Goal: Transaction & Acquisition: Purchase product/service

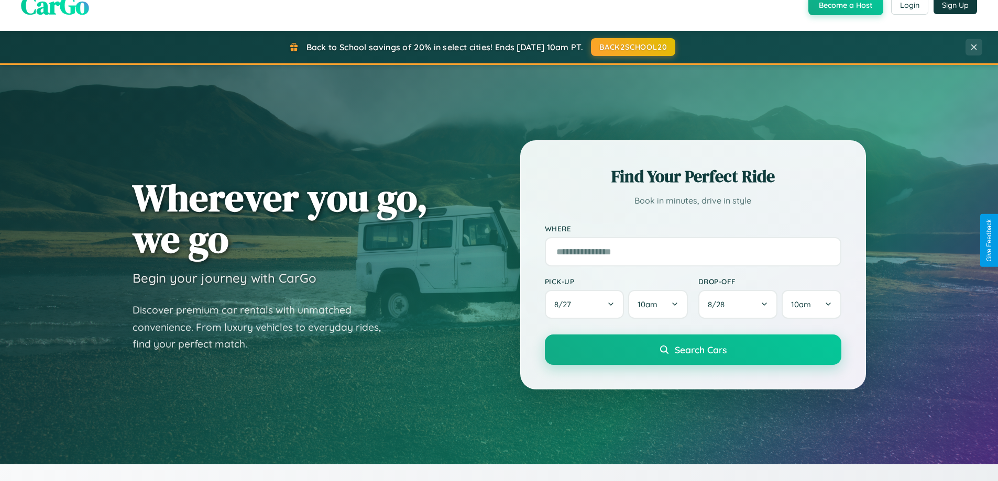
scroll to position [2016, 0]
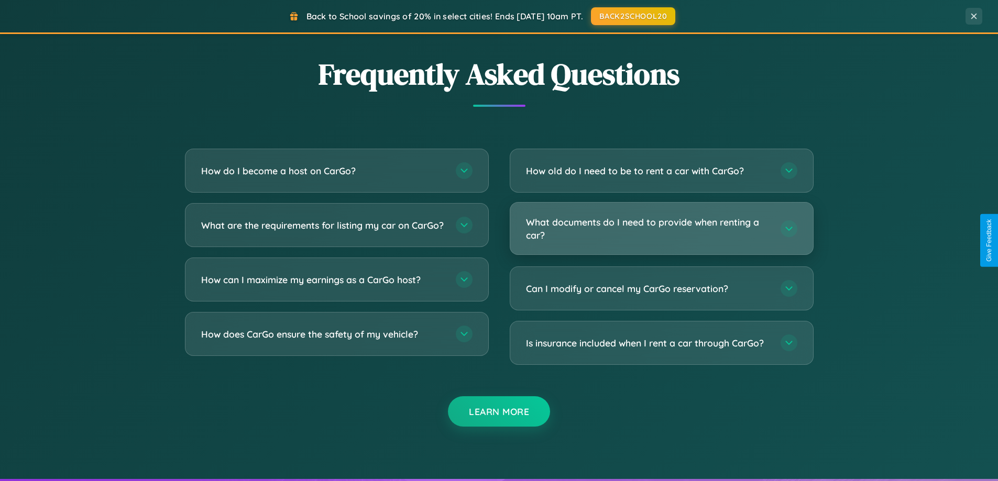
click at [661, 229] on h3 "What documents do I need to provide when renting a car?" at bounding box center [648, 229] width 244 height 26
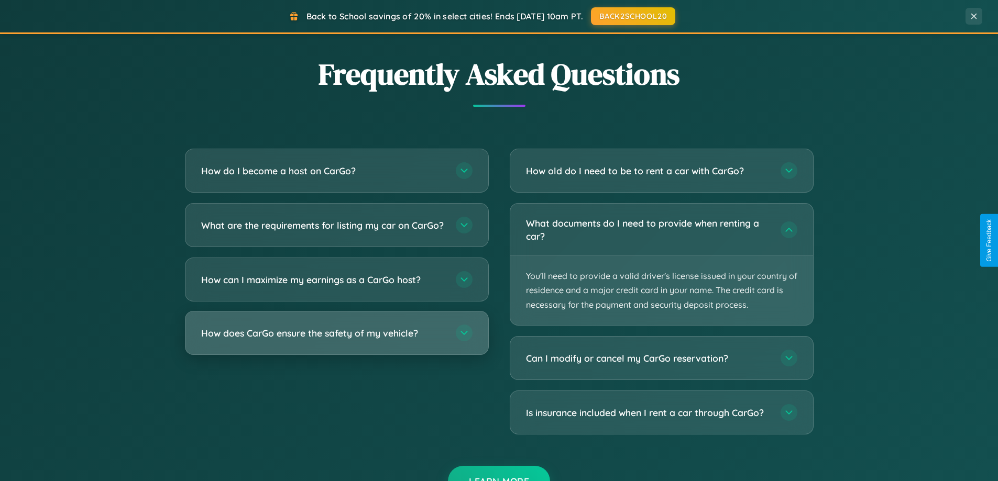
click at [336, 340] on h3 "How does CarGo ensure the safety of my vehicle?" at bounding box center [323, 333] width 244 height 13
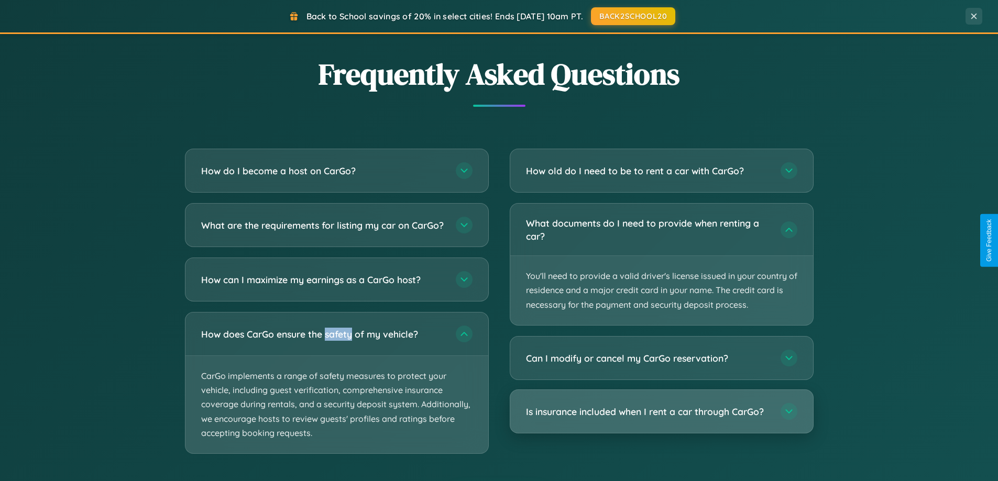
click at [661, 412] on h3 "Is insurance included when I rent a car through CarGo?" at bounding box center [648, 412] width 244 height 13
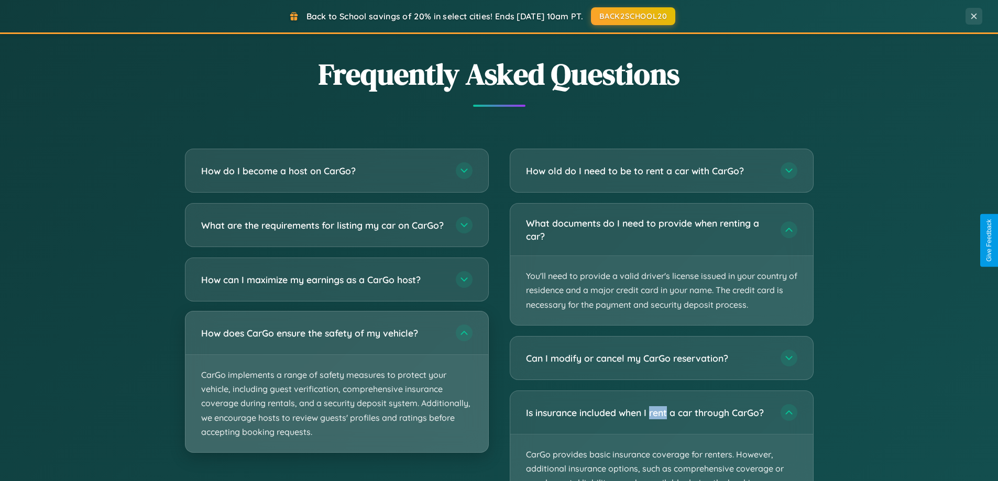
click at [336, 391] on p "CarGo implements a range of safety measures to protect your vehicle, including …" at bounding box center [336, 403] width 303 height 97
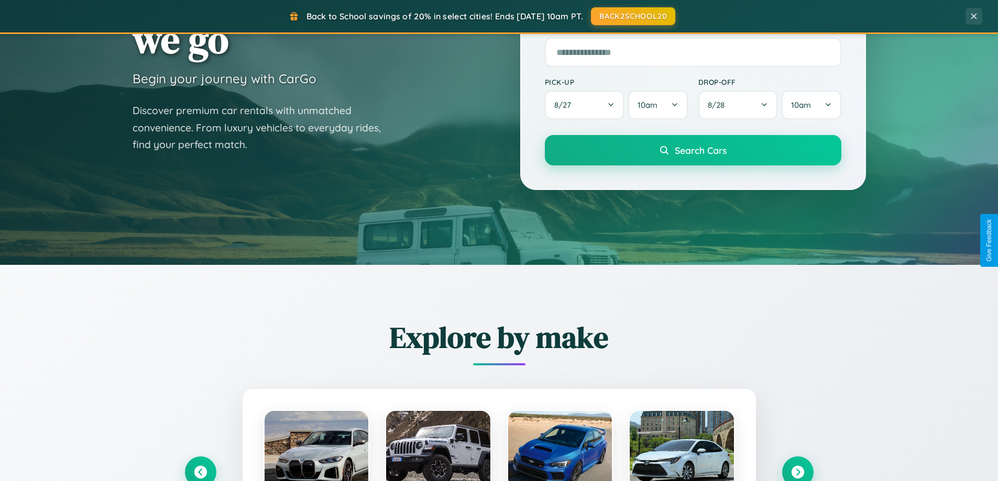
scroll to position [0, 0]
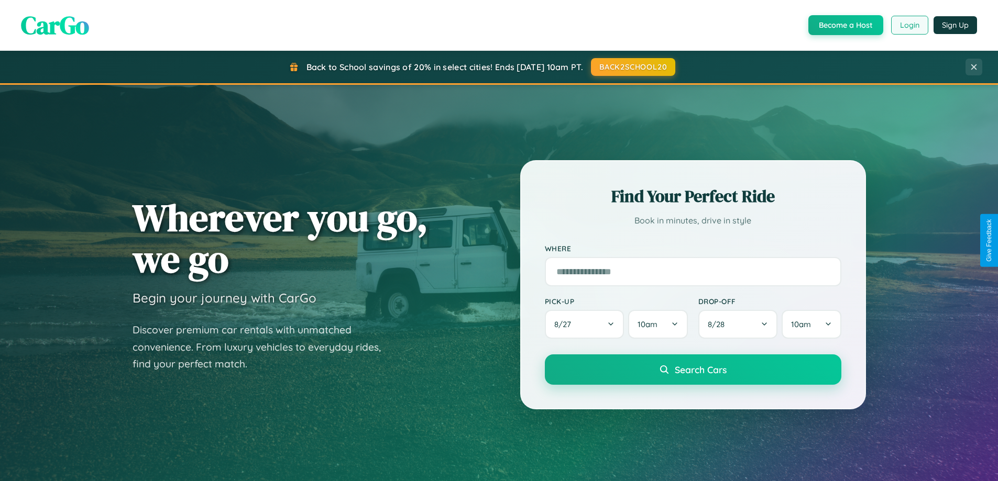
click at [909, 25] on button "Login" at bounding box center [909, 25] width 37 height 19
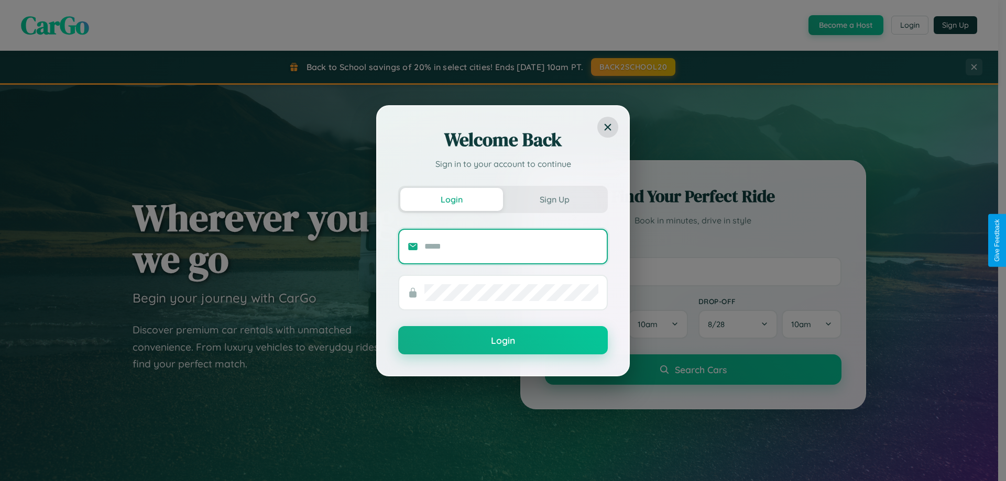
click at [511, 246] on input "text" at bounding box center [511, 246] width 174 height 17
type input "**********"
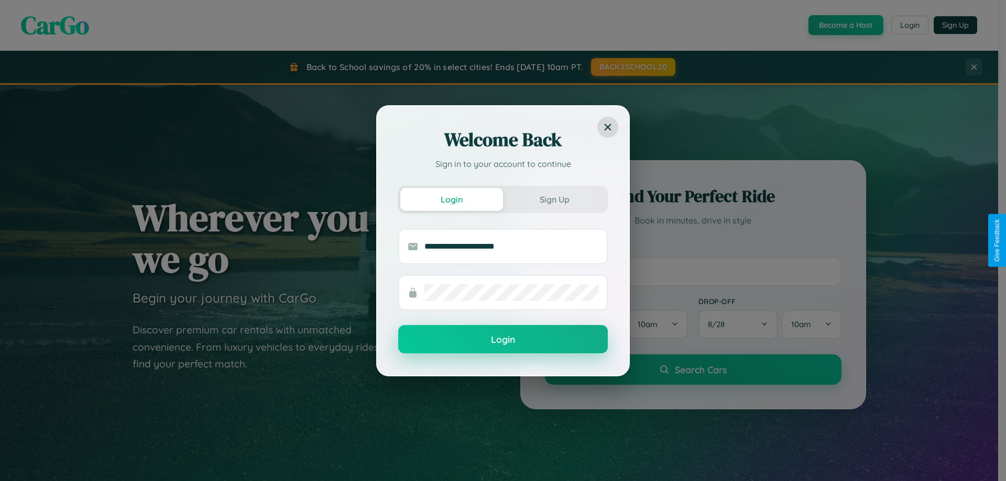
click at [503, 340] on button "Login" at bounding box center [503, 339] width 210 height 28
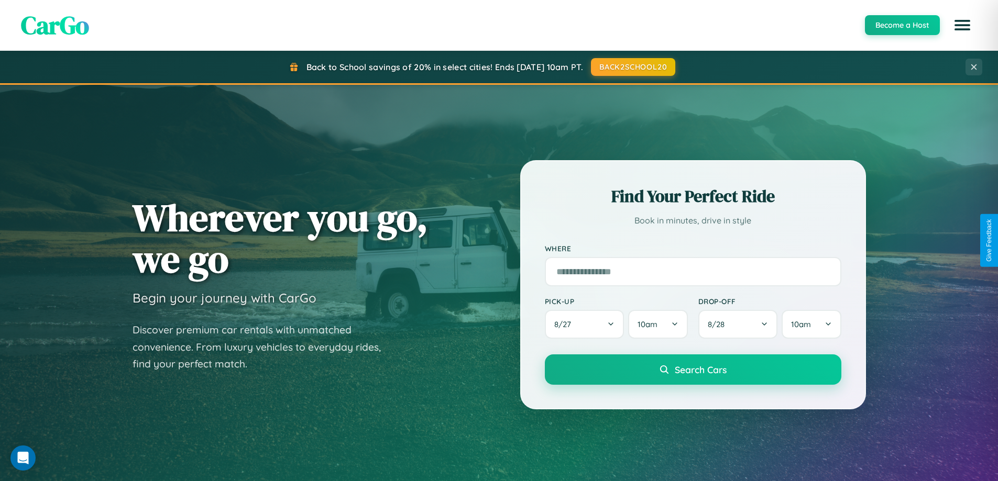
scroll to position [31, 0]
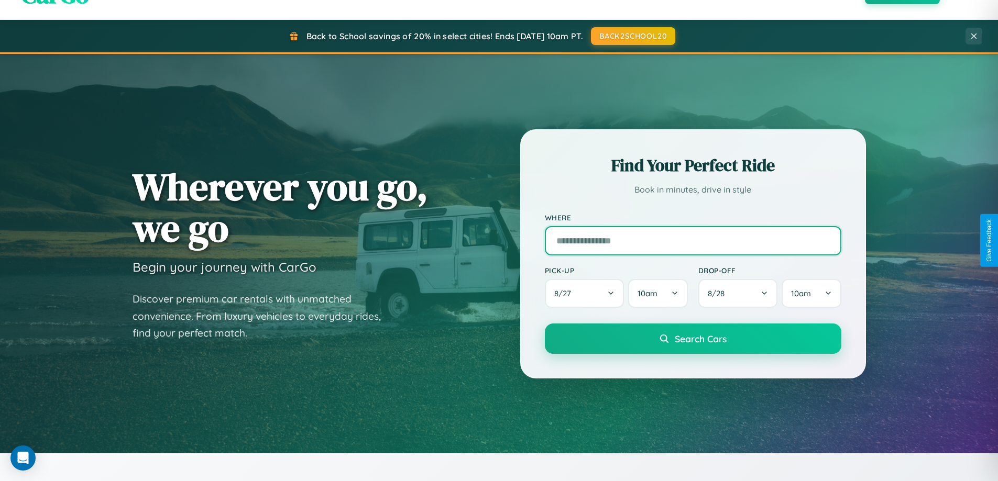
click at [693, 240] on input "text" at bounding box center [693, 240] width 297 height 29
type input "**********"
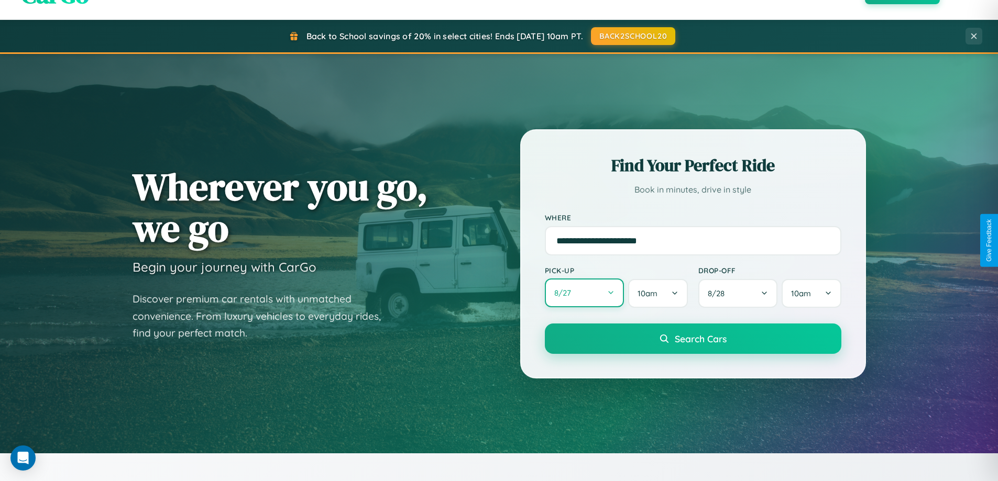
click at [584, 293] on button "8 / 27" at bounding box center [585, 293] width 80 height 29
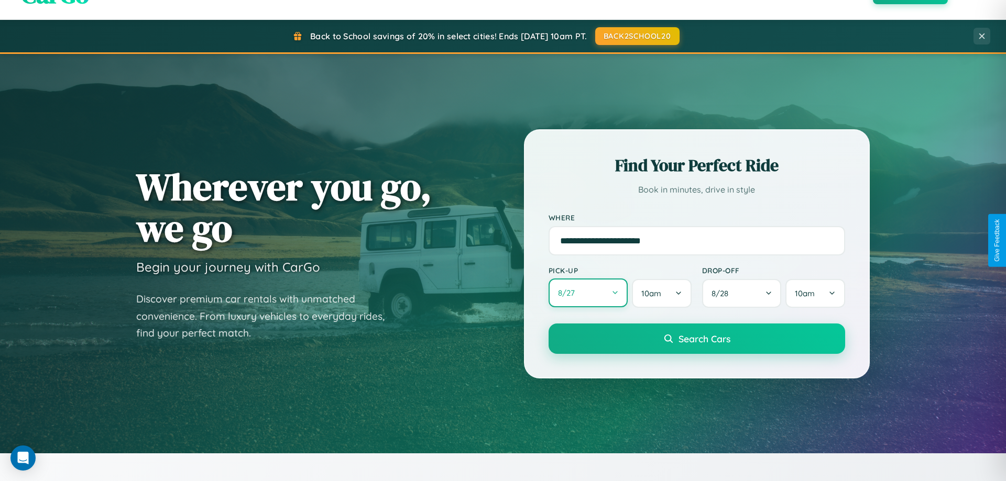
select select "*"
select select "****"
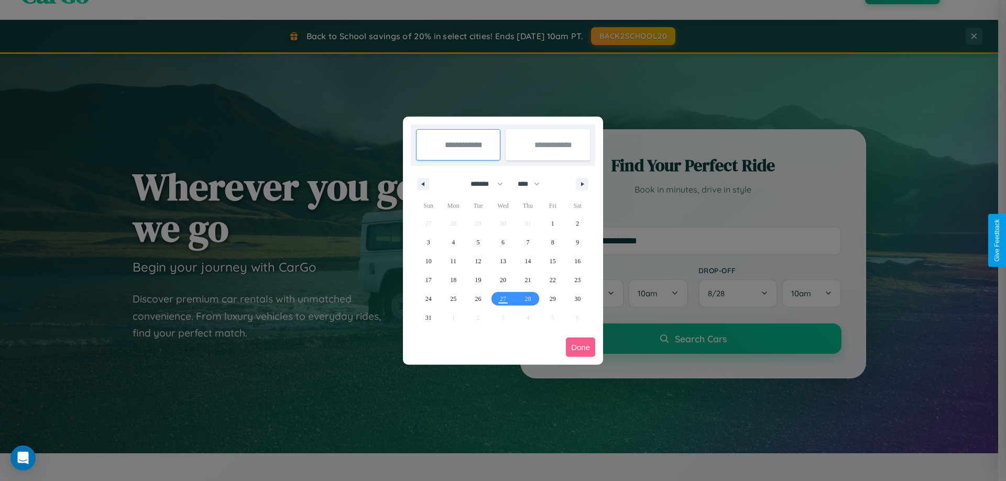
drag, startPoint x: 482, startPoint y: 184, endPoint x: 503, endPoint y: 210, distance: 33.5
click at [482, 184] on select "******* ******** ***** ***** *** **** **** ****** ********* ******* ******** **…" at bounding box center [485, 184] width 45 height 17
select select "*"
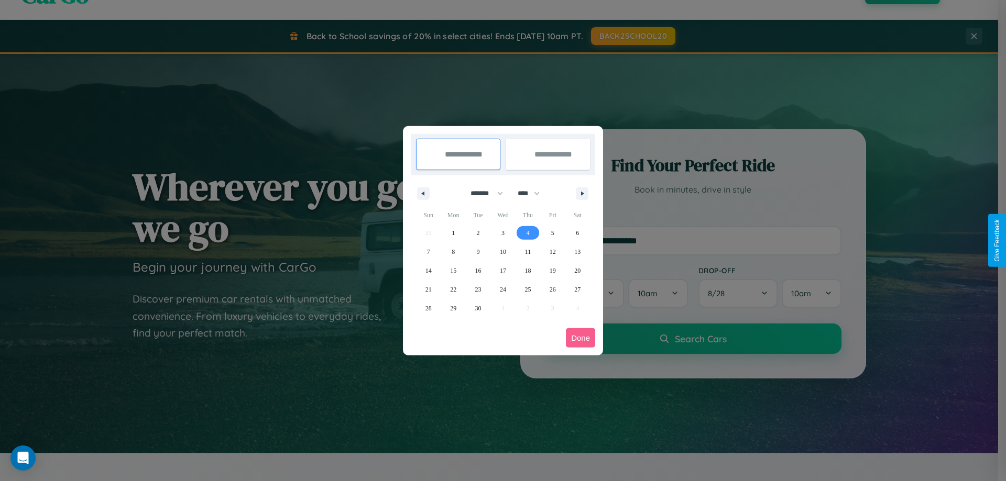
click at [528, 233] on span "4" at bounding box center [527, 233] width 3 height 19
type input "**********"
click at [428, 270] on span "14" at bounding box center [428, 270] width 6 height 19
type input "**********"
click at [580, 338] on button "Done" at bounding box center [580, 337] width 29 height 19
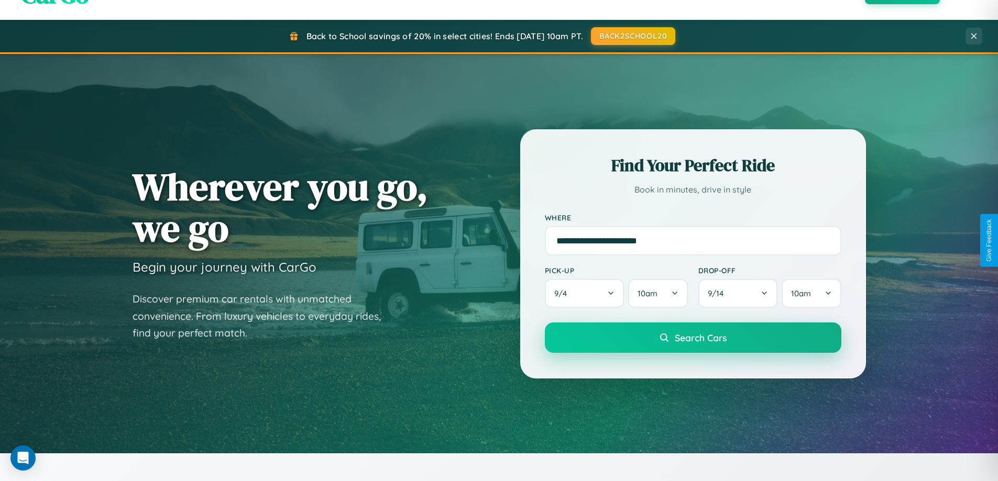
click at [693, 338] on span "Search Cars" at bounding box center [701, 338] width 52 height 12
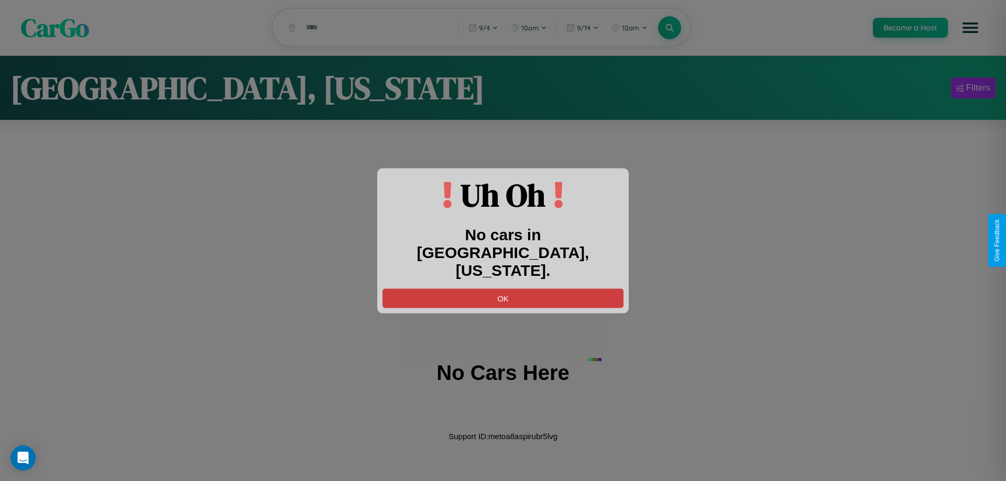
click at [503, 289] on button "OK" at bounding box center [502, 298] width 241 height 19
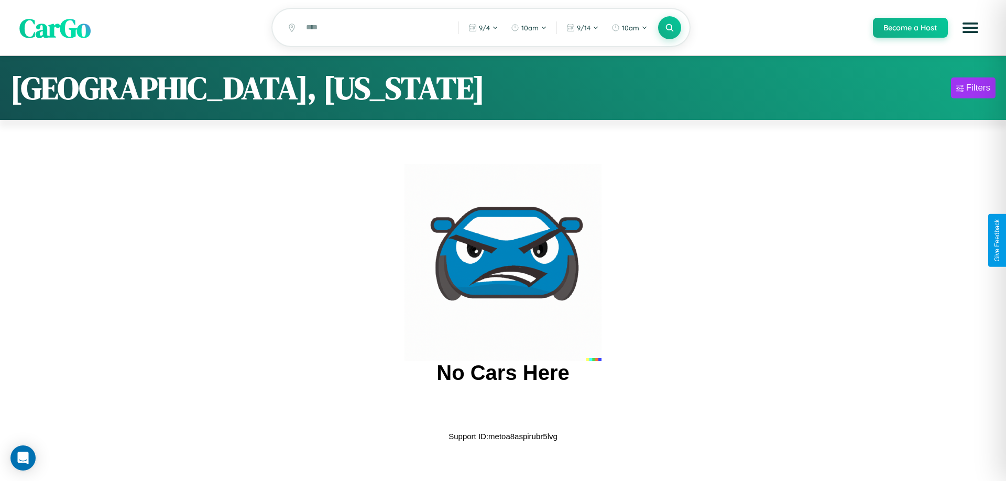
click at [55, 28] on span "CarGo" at bounding box center [54, 27] width 71 height 36
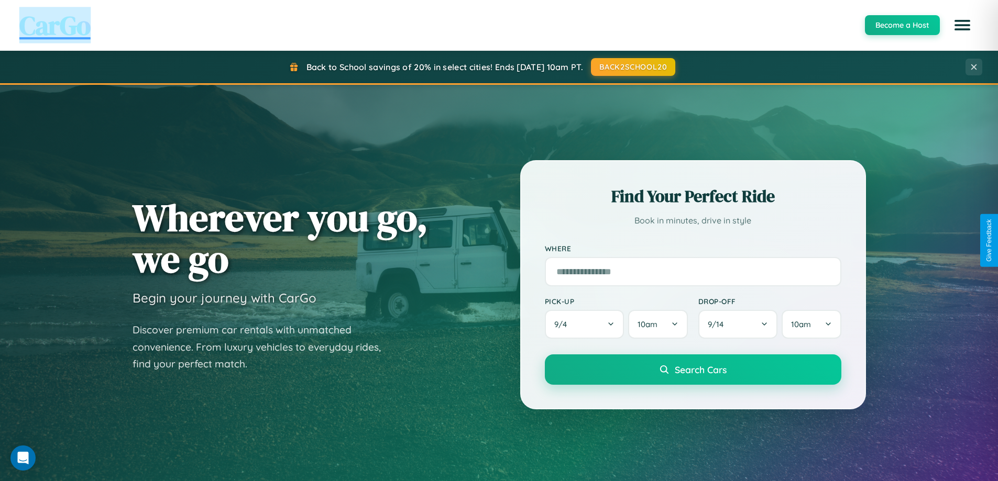
scroll to position [452, 0]
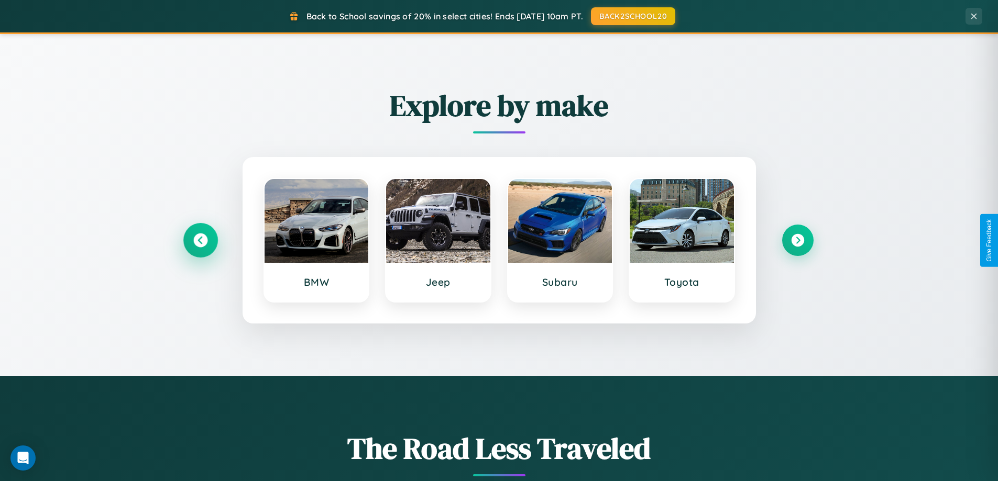
click at [200, 240] on icon at bounding box center [200, 241] width 14 height 14
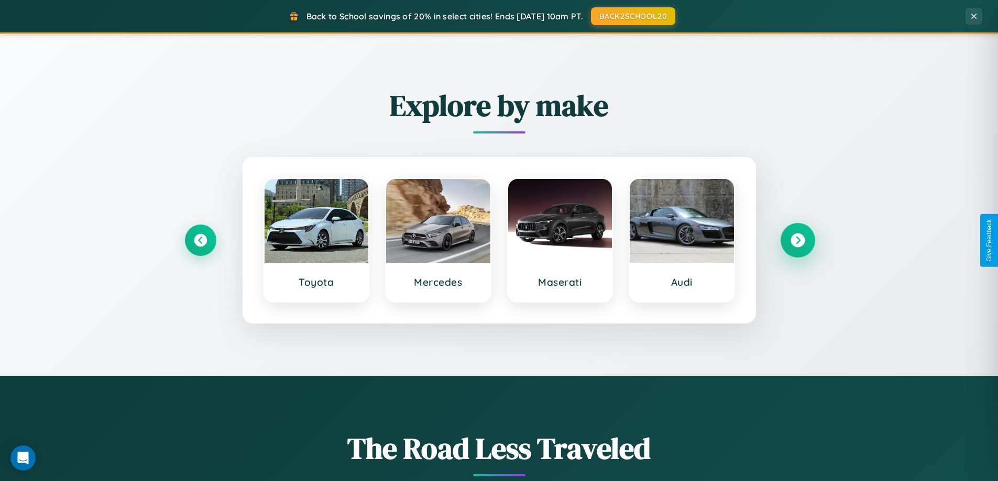
click at [797, 240] on icon at bounding box center [798, 241] width 14 height 14
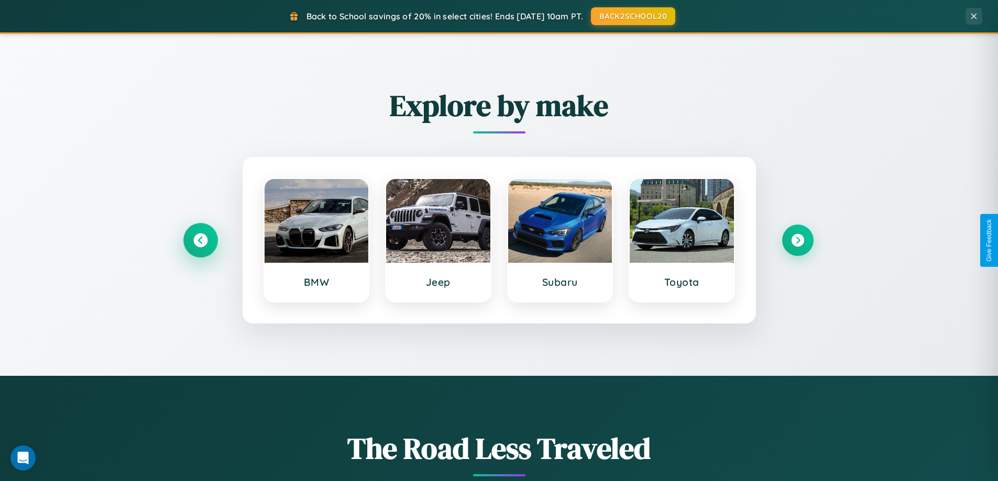
click at [200, 240] on icon at bounding box center [200, 241] width 14 height 14
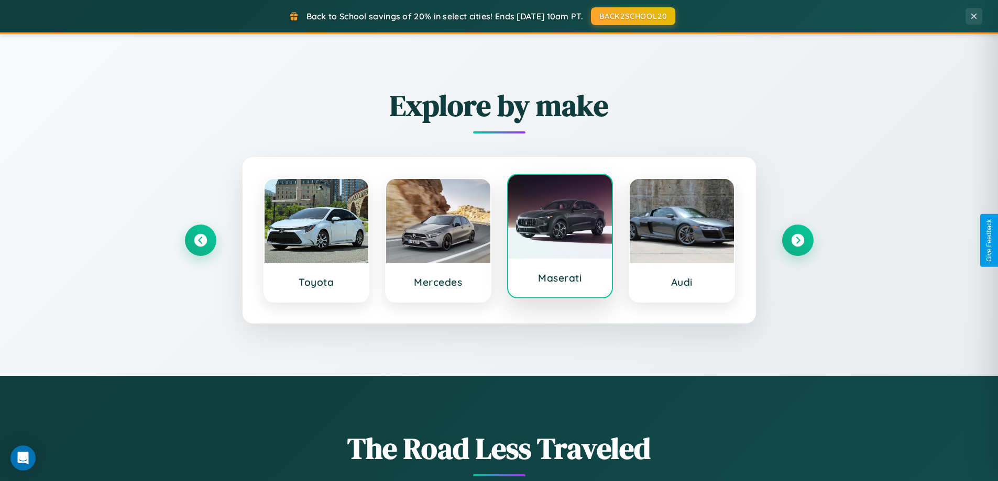
click at [560, 239] on div at bounding box center [560, 217] width 104 height 84
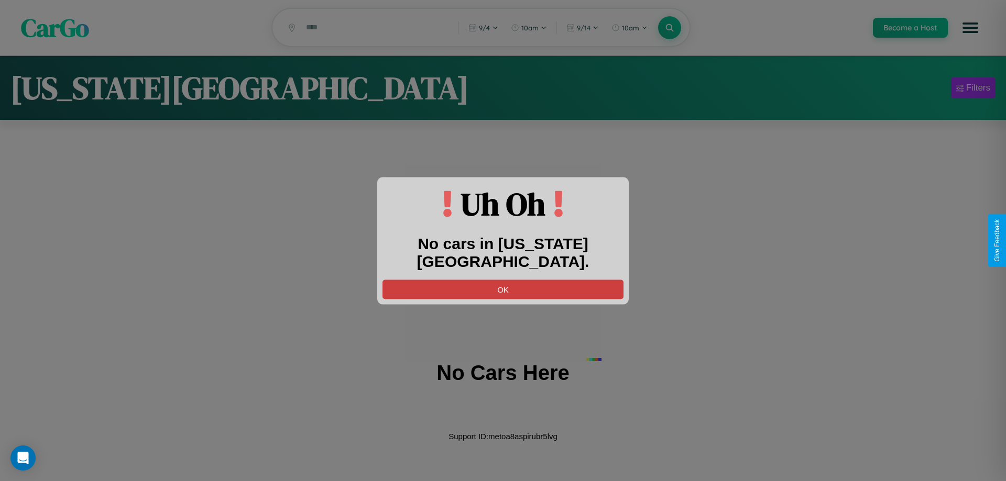
click at [503, 280] on button "OK" at bounding box center [502, 289] width 241 height 19
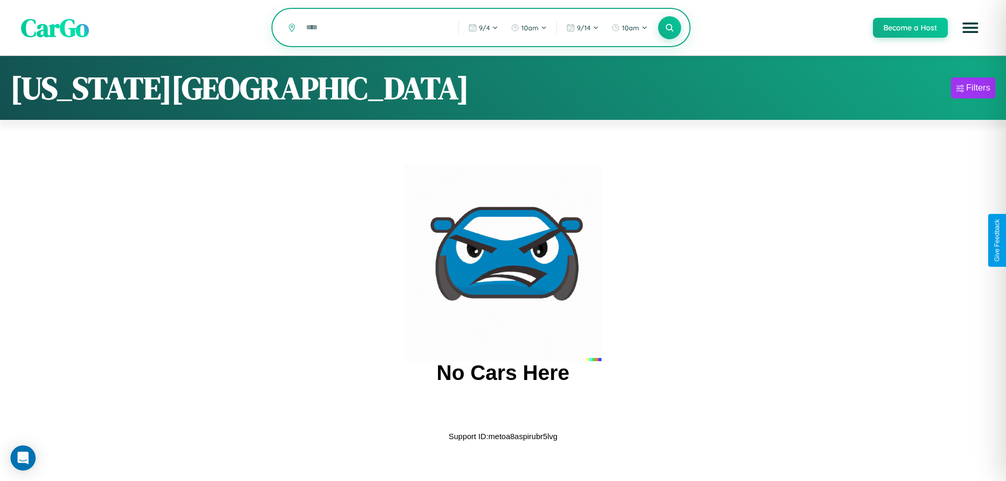
click at [374, 28] on input "text" at bounding box center [374, 27] width 147 height 18
click at [669, 28] on icon at bounding box center [669, 28] width 10 height 10
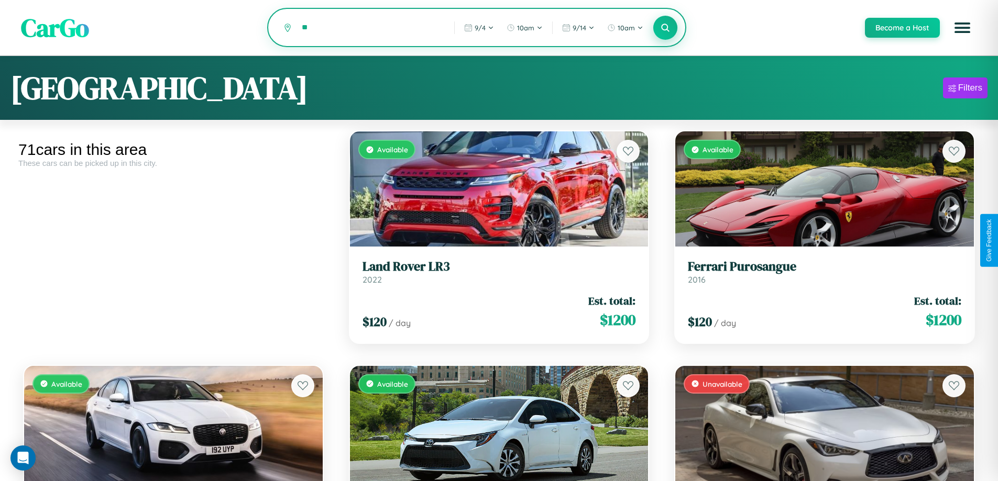
type input "*"
click at [665, 28] on icon at bounding box center [666, 28] width 10 height 10
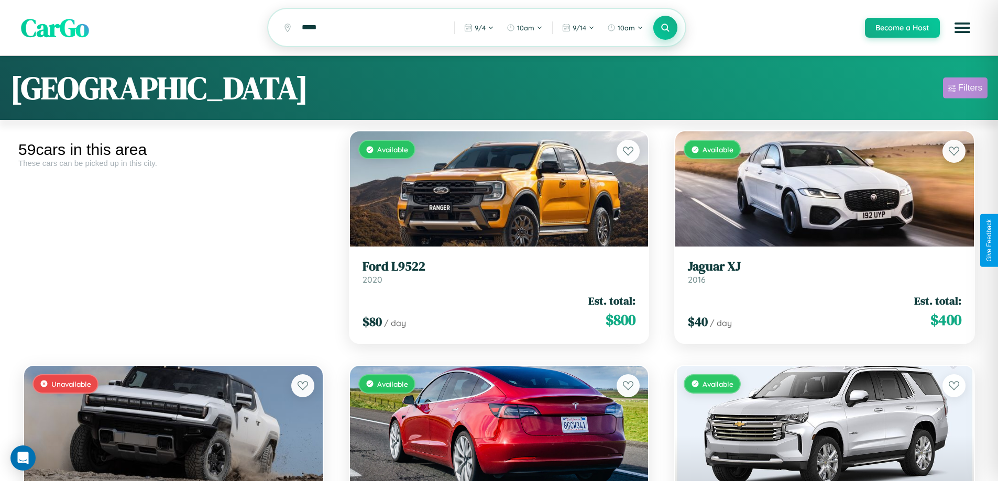
click at [965, 90] on div "Filters" at bounding box center [970, 88] width 24 height 10
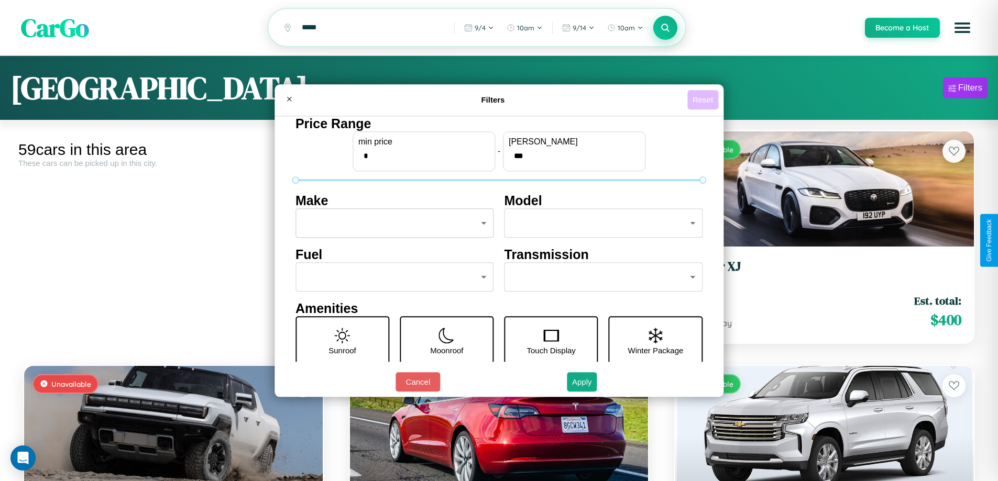
click at [704, 100] on button "Reset" at bounding box center [702, 99] width 31 height 19
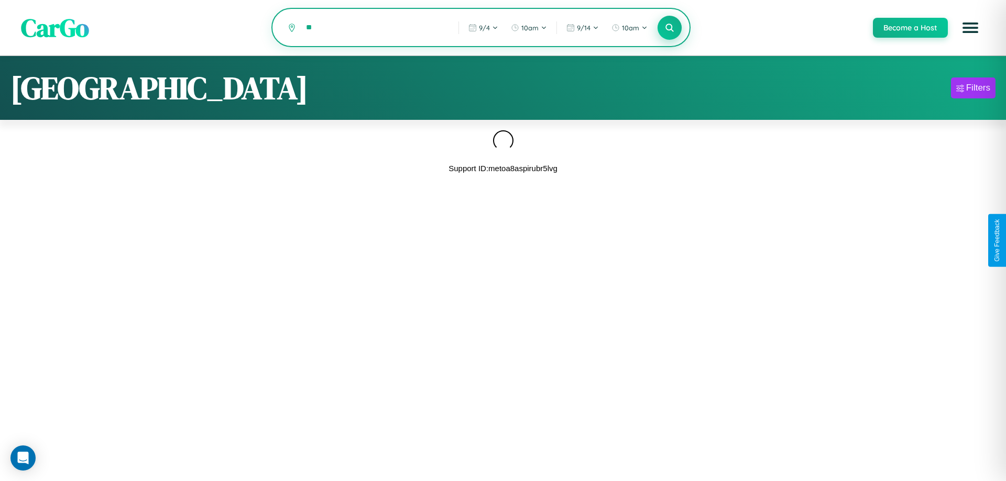
type input "*"
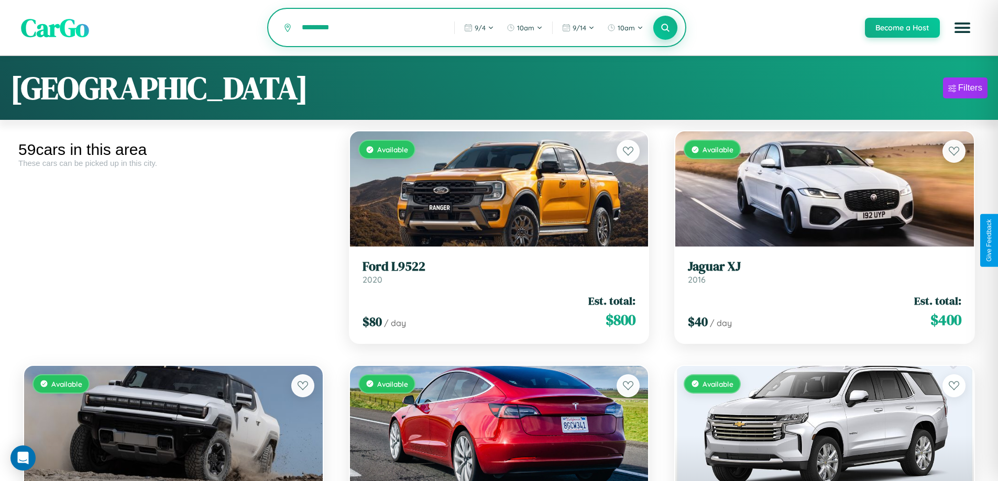
type input "*********"
click at [665, 28] on icon at bounding box center [666, 28] width 10 height 10
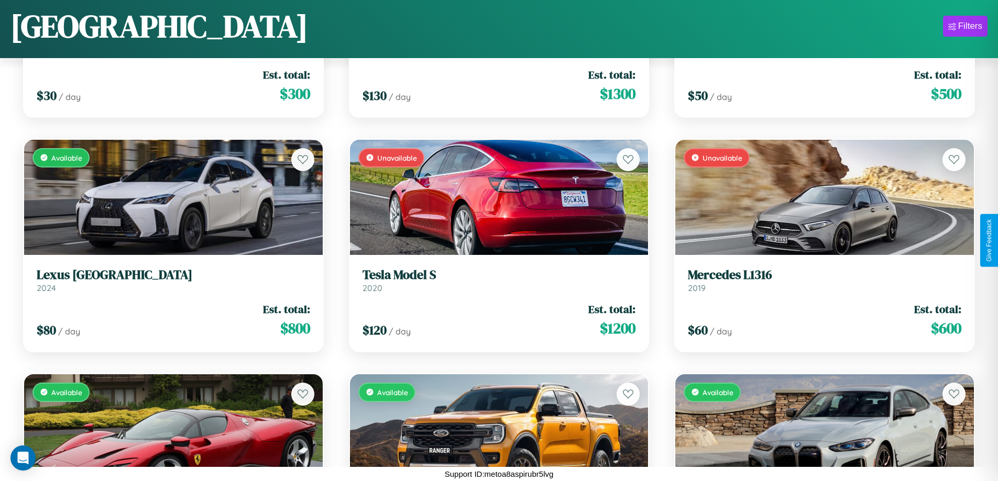
scroll to position [2963, 0]
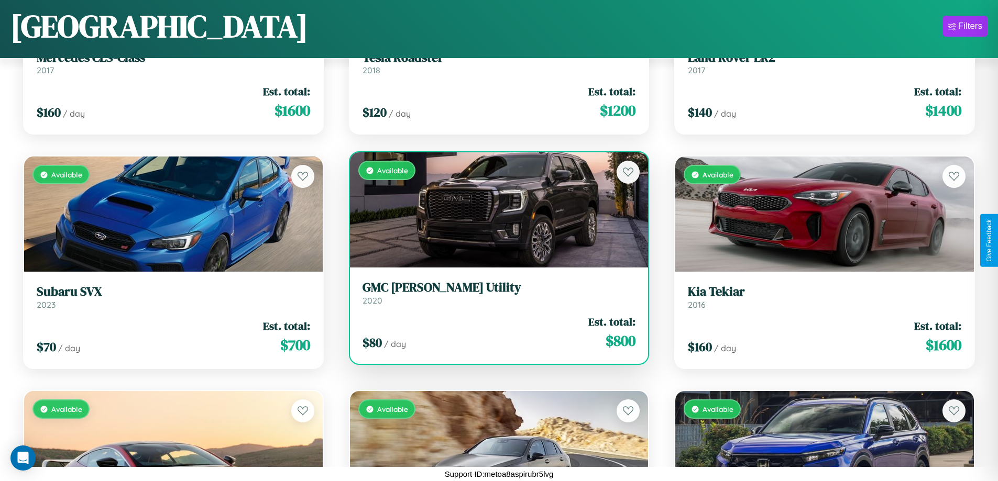
click at [495, 214] on div "Available" at bounding box center [499, 209] width 299 height 115
click at [495, 211] on div "Available" at bounding box center [499, 209] width 299 height 115
click at [495, 210] on div "Available" at bounding box center [499, 209] width 299 height 115
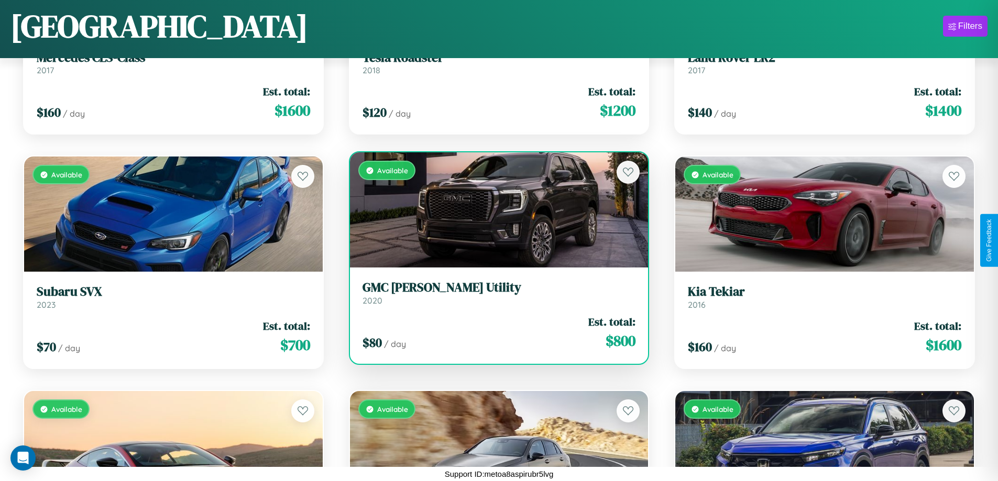
click at [495, 210] on div "Available" at bounding box center [499, 209] width 299 height 115
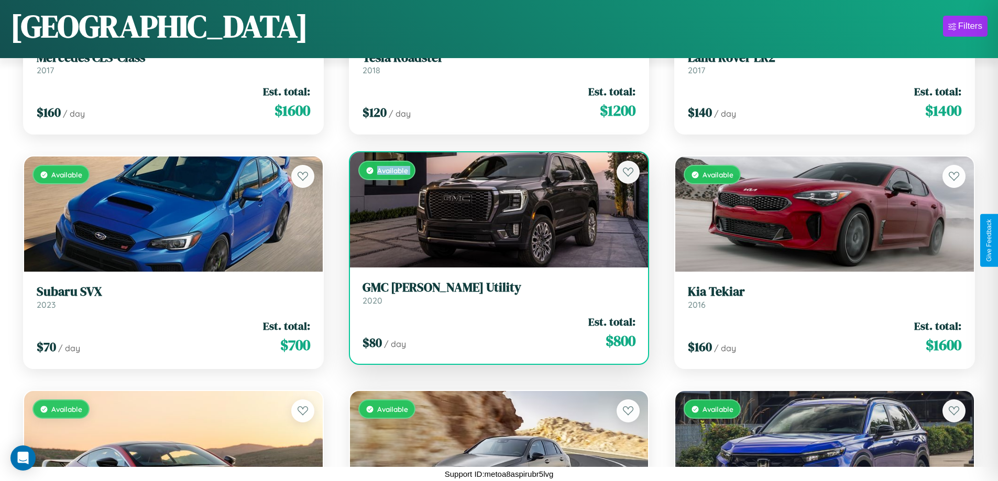
click at [495, 210] on div "Available" at bounding box center [499, 209] width 299 height 115
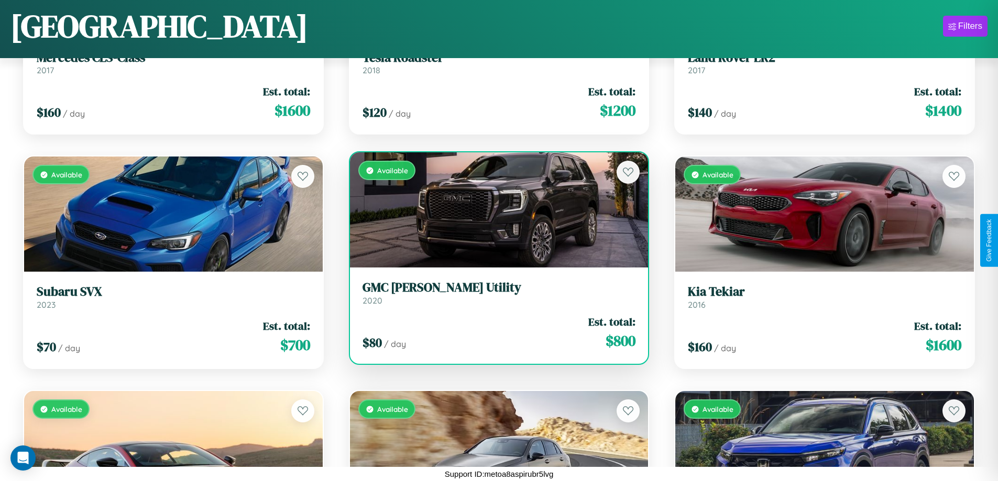
click at [495, 210] on div "Available" at bounding box center [499, 209] width 299 height 115
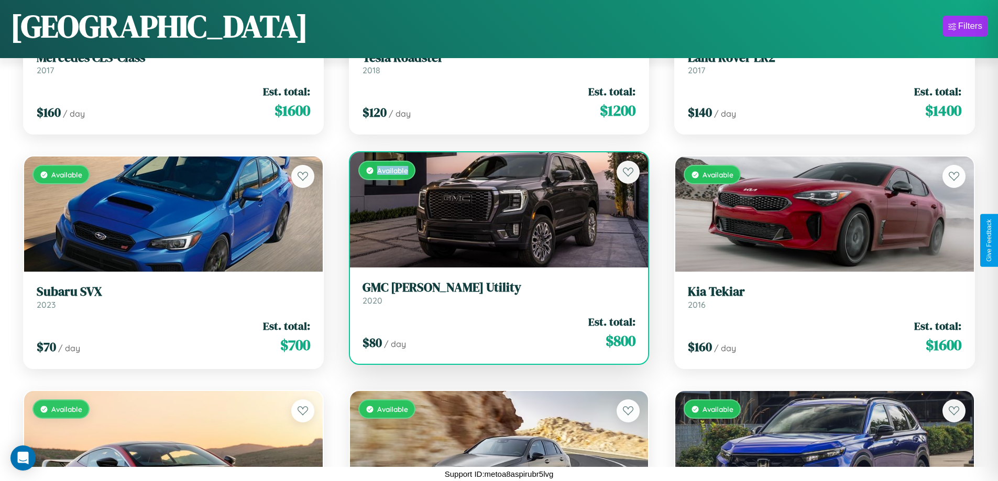
click at [495, 210] on div "Available" at bounding box center [499, 209] width 299 height 115
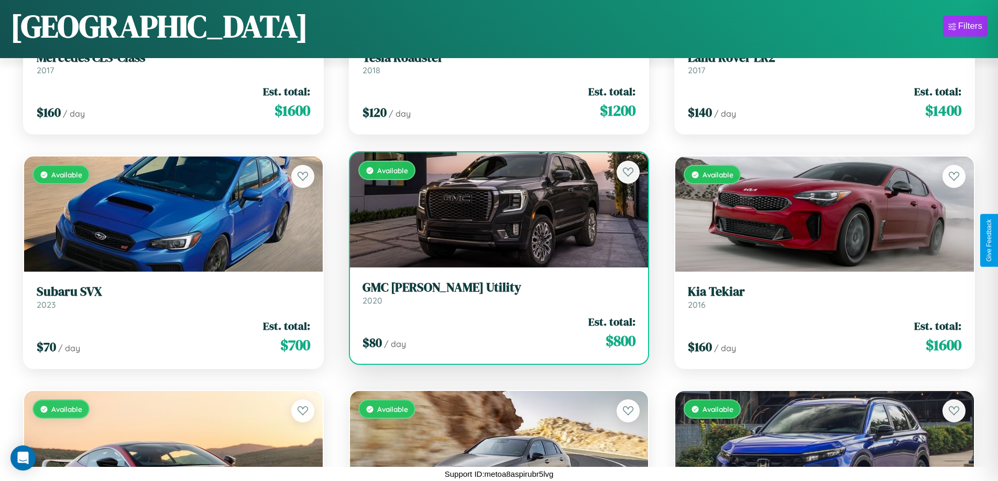
click at [495, 293] on h3 "GMC [PERSON_NAME] Utility" at bounding box center [499, 287] width 273 height 15
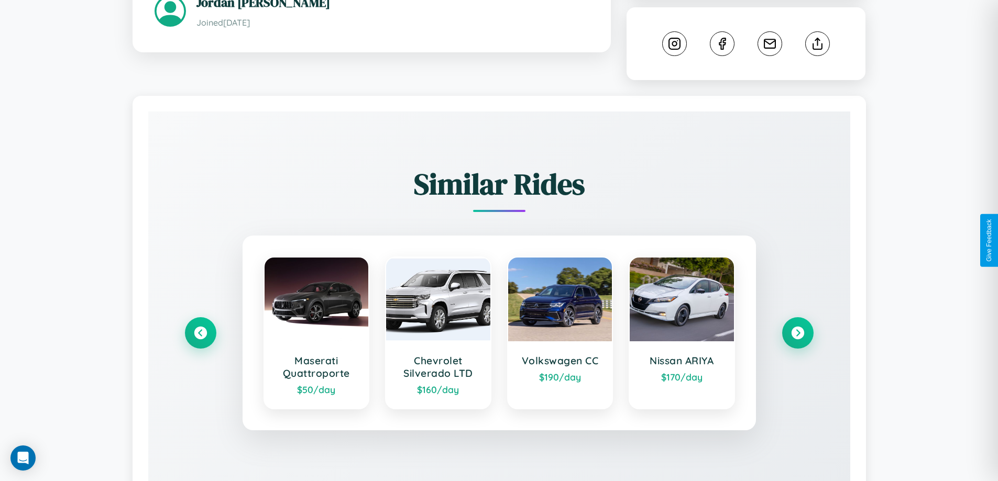
scroll to position [583, 0]
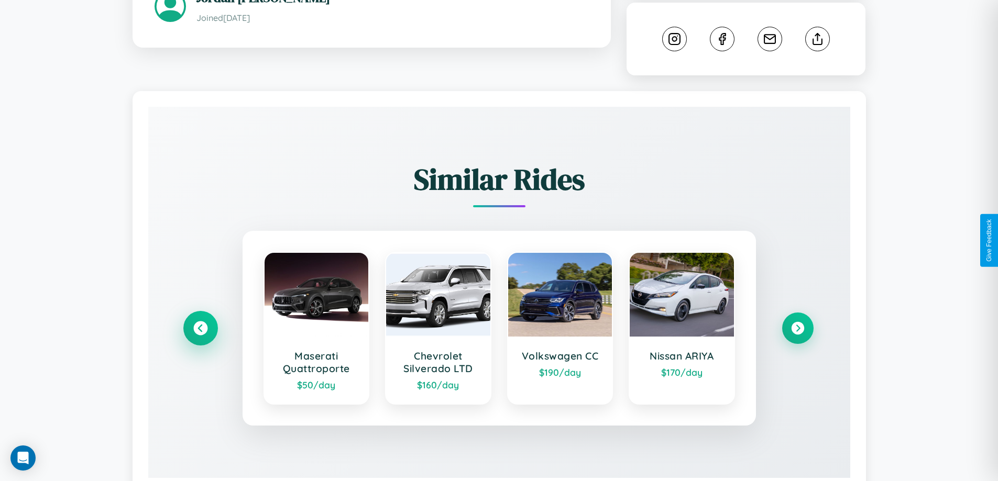
click at [200, 321] on icon at bounding box center [200, 328] width 14 height 14
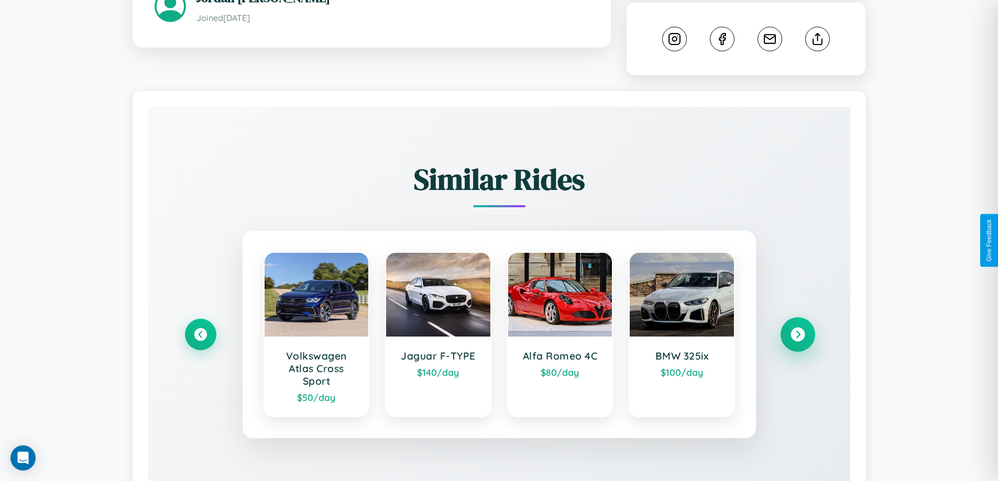
click at [797, 327] on icon at bounding box center [798, 334] width 14 height 14
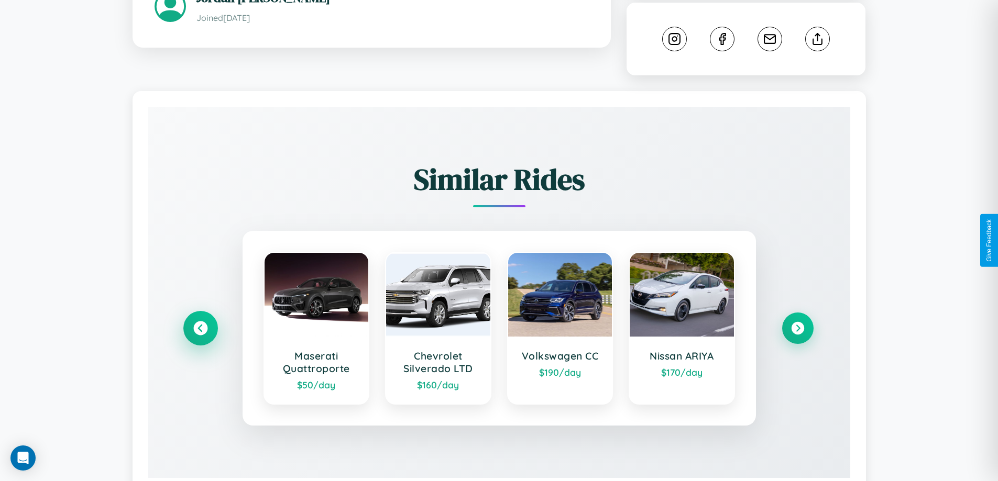
click at [200, 321] on icon at bounding box center [200, 328] width 14 height 14
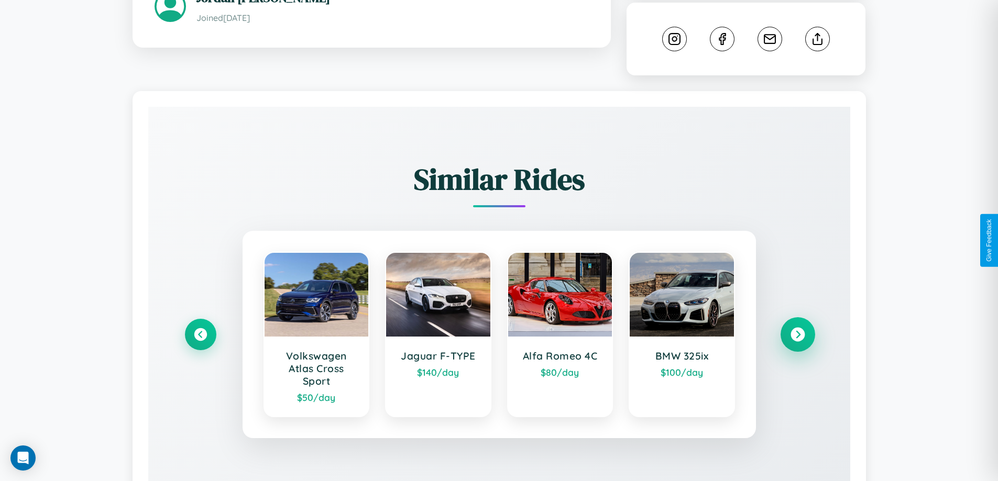
click at [797, 327] on icon at bounding box center [798, 334] width 14 height 14
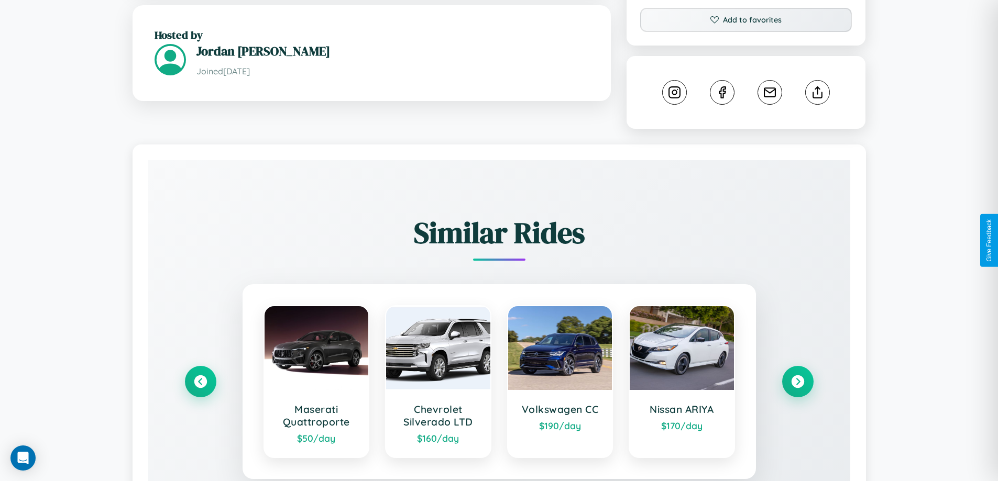
scroll to position [272, 0]
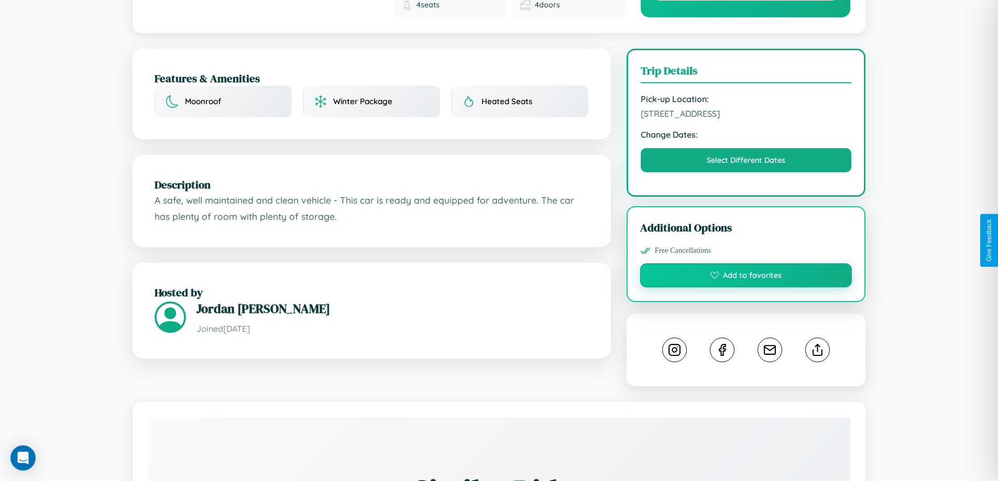
click at [746, 264] on button "Add to favorites" at bounding box center [746, 276] width 212 height 24
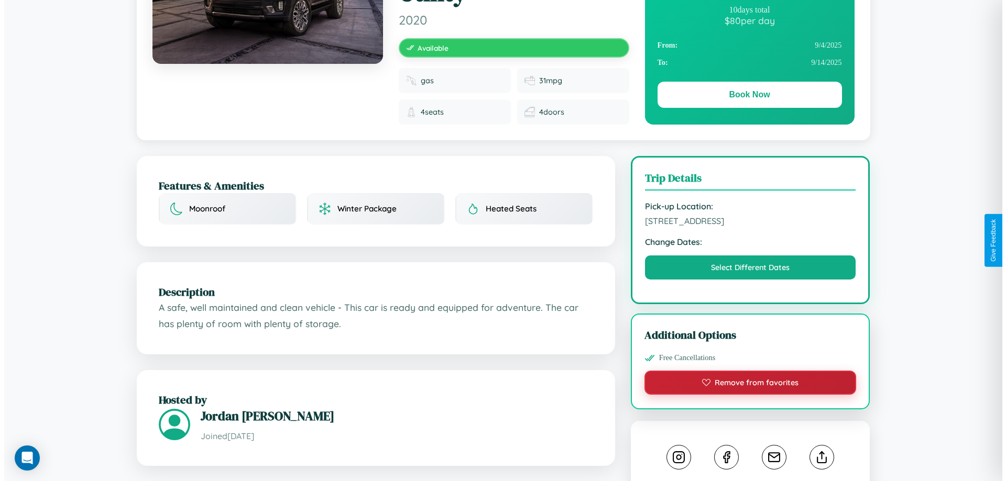
scroll to position [0, 0]
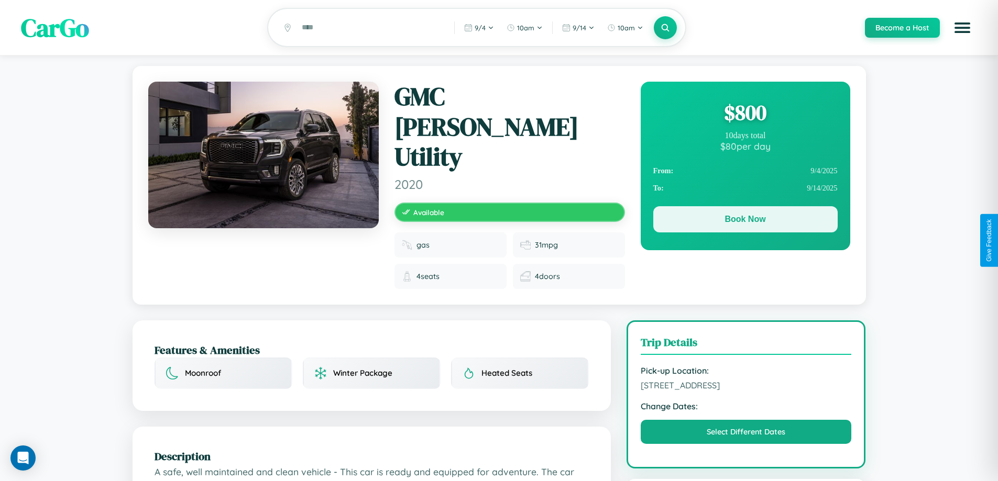
click at [745, 221] on button "Book Now" at bounding box center [745, 219] width 184 height 26
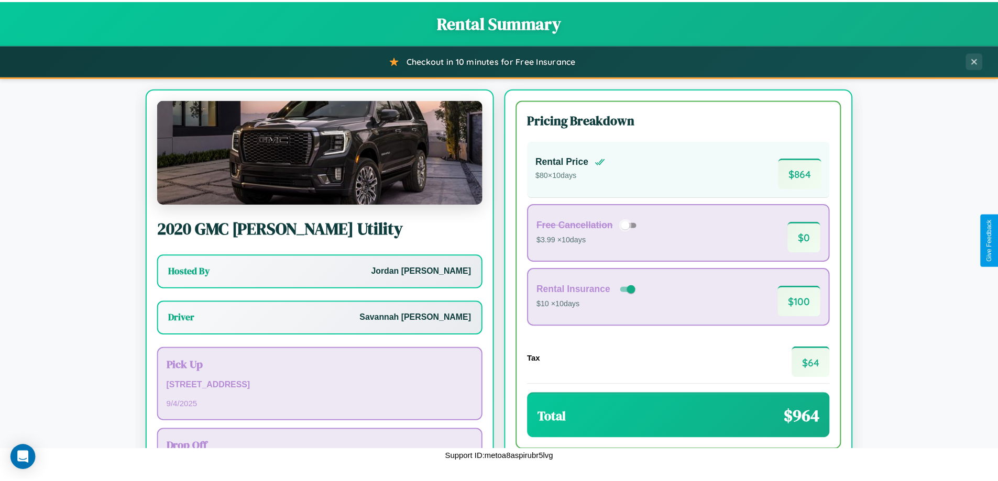
scroll to position [75, 0]
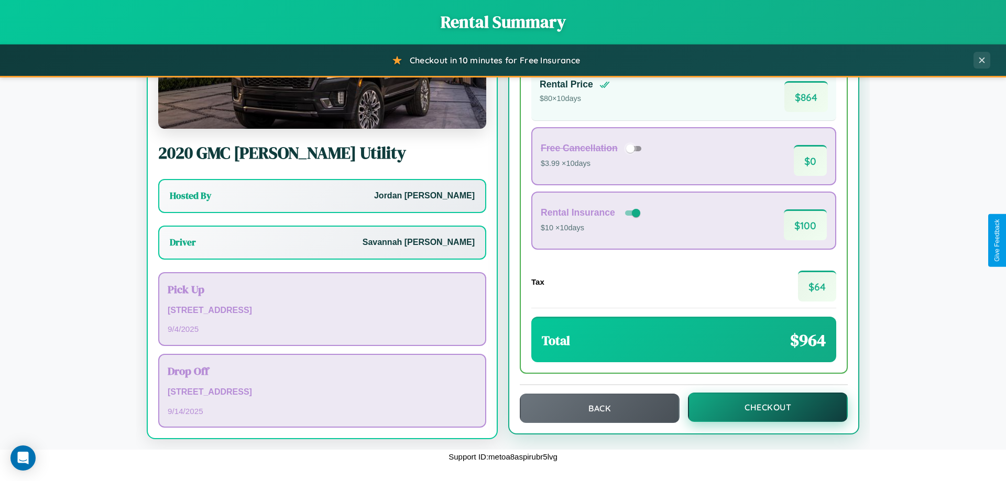
click at [761, 408] on button "Checkout" at bounding box center [768, 407] width 160 height 29
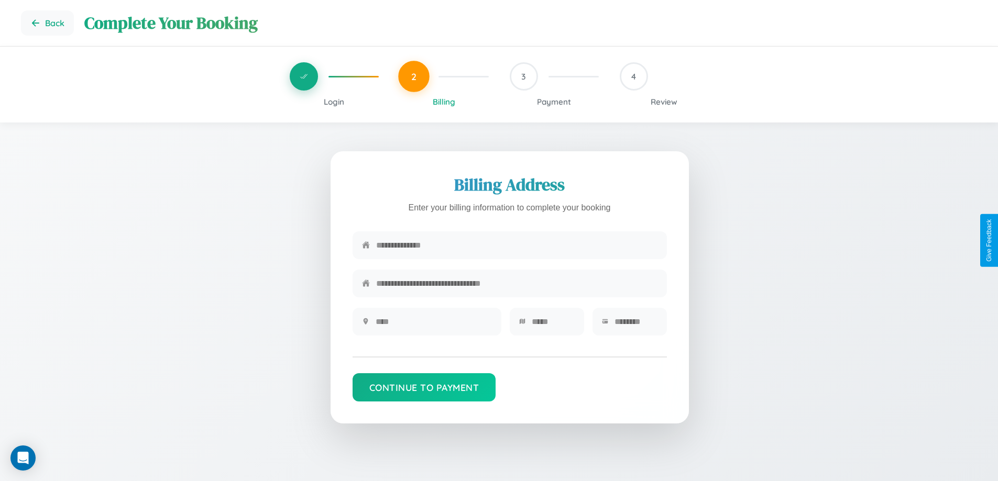
click at [517, 248] on input "text" at bounding box center [516, 246] width 281 height 26
type input "**********"
click at [433, 325] on input "text" at bounding box center [434, 322] width 116 height 26
type input "********"
click at [553, 325] on input "text" at bounding box center [553, 322] width 43 height 26
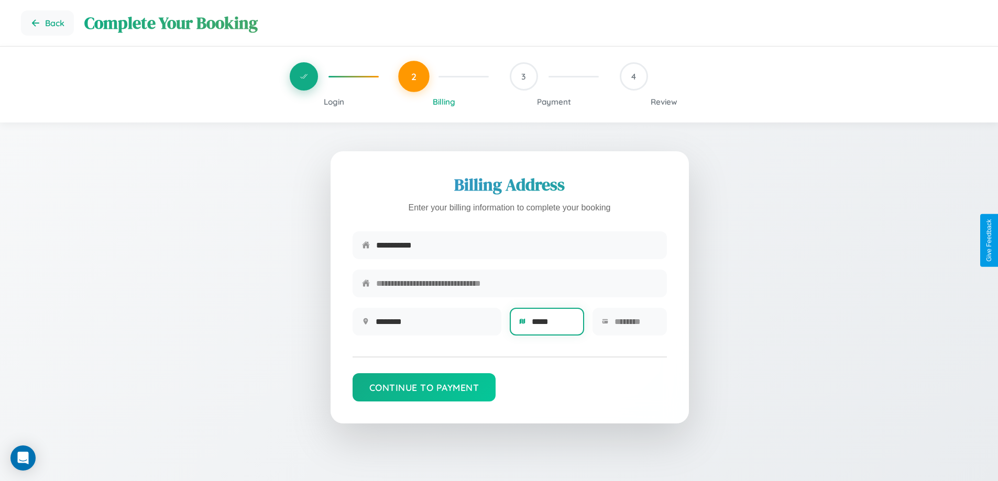
type input "*****"
click at [636, 325] on input "text" at bounding box center [636, 322] width 43 height 26
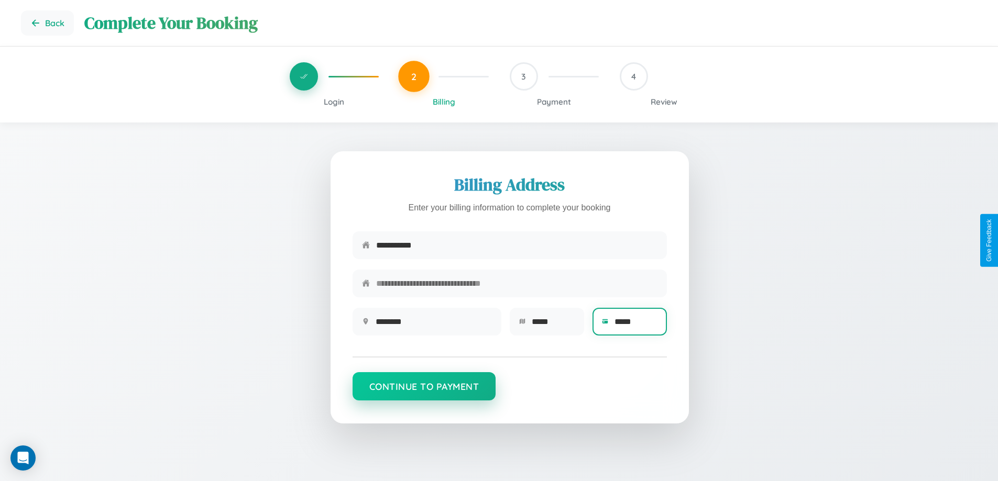
type input "*****"
click at [424, 392] on button "Continue to Payment" at bounding box center [425, 386] width 144 height 28
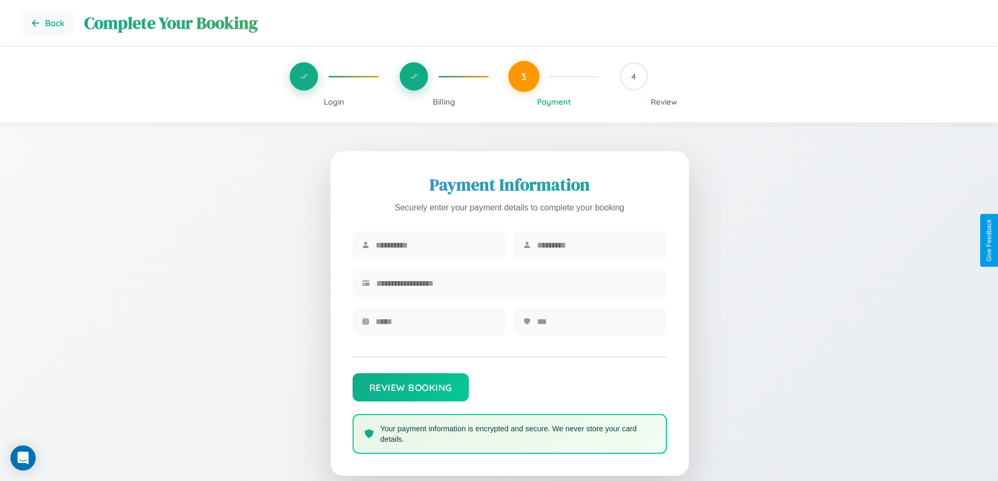
click at [435, 246] on input "text" at bounding box center [436, 246] width 120 height 26
type input "********"
click at [597, 246] on input "text" at bounding box center [597, 246] width 120 height 26
type input "******"
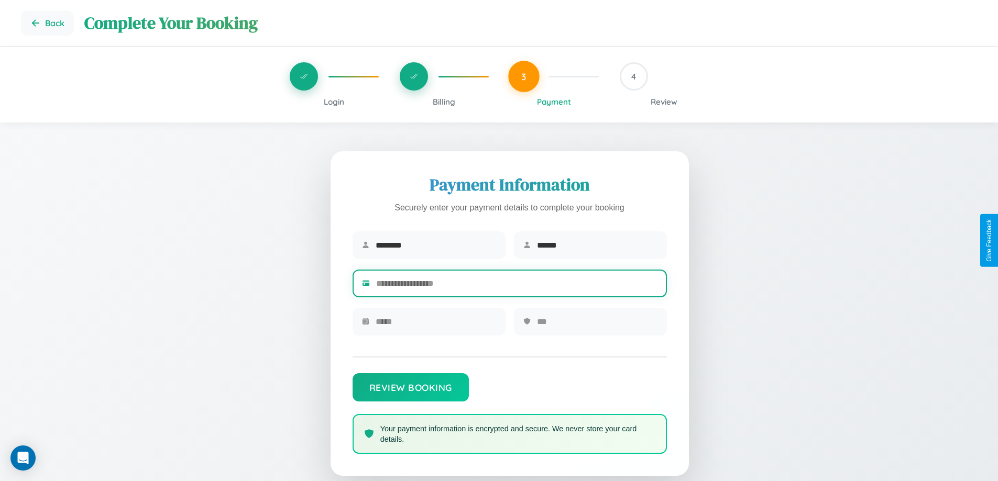
click at [517, 286] on input "text" at bounding box center [516, 284] width 281 height 26
type input "**********"
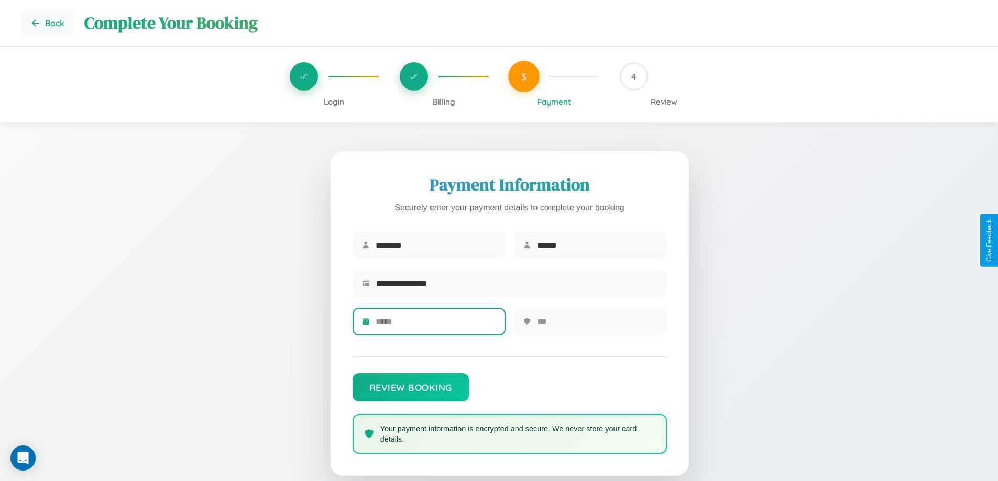
click at [435, 325] on input "text" at bounding box center [436, 322] width 120 height 26
type input "*****"
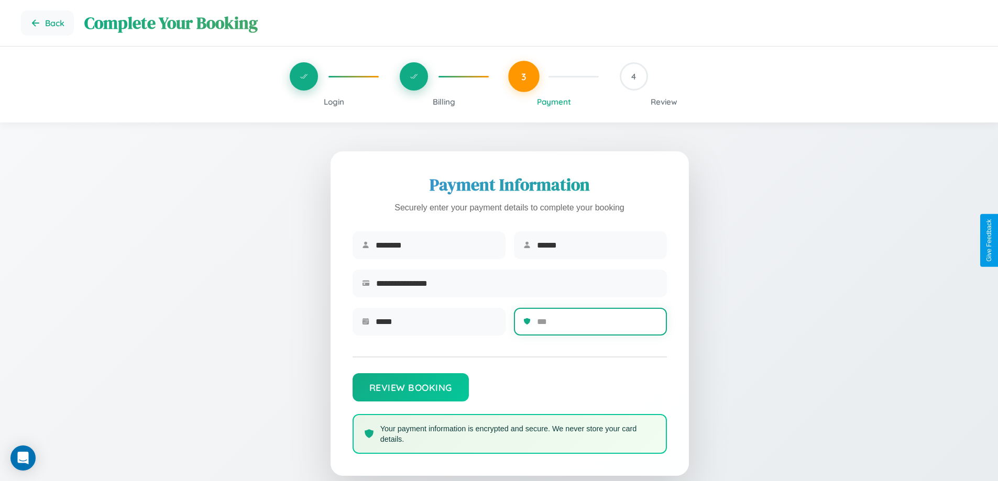
click at [597, 325] on input "text" at bounding box center [597, 322] width 120 height 26
type input "***"
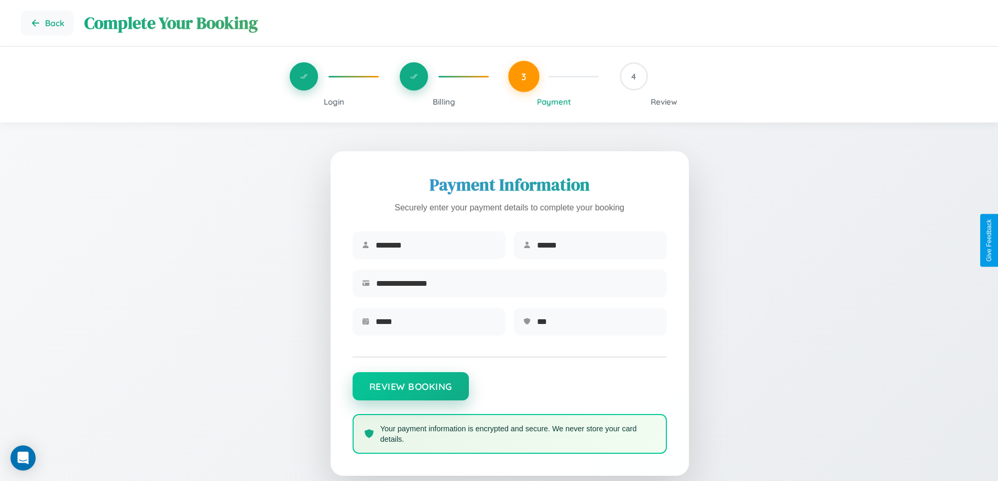
click at [410, 392] on button "Review Booking" at bounding box center [411, 386] width 116 height 28
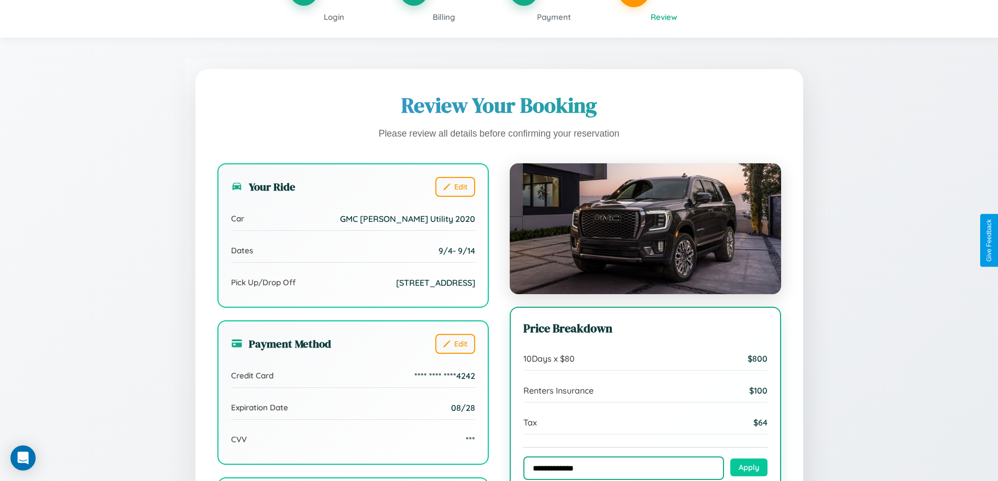
type input "**********"
click at [749, 469] on button "Apply" at bounding box center [748, 468] width 37 height 18
click at [444, 17] on span "Billing" at bounding box center [444, 17] width 23 height 10
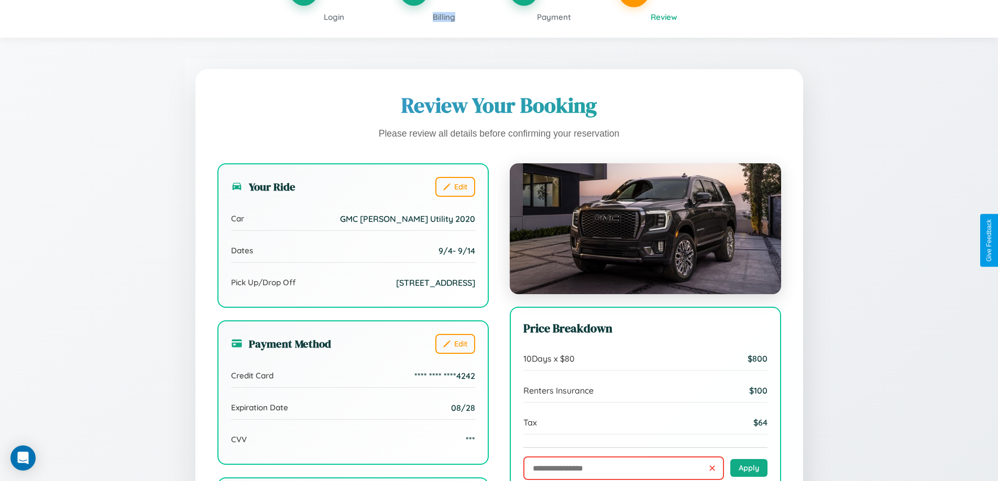
click at [444, 17] on span "Billing" at bounding box center [444, 17] width 23 height 10
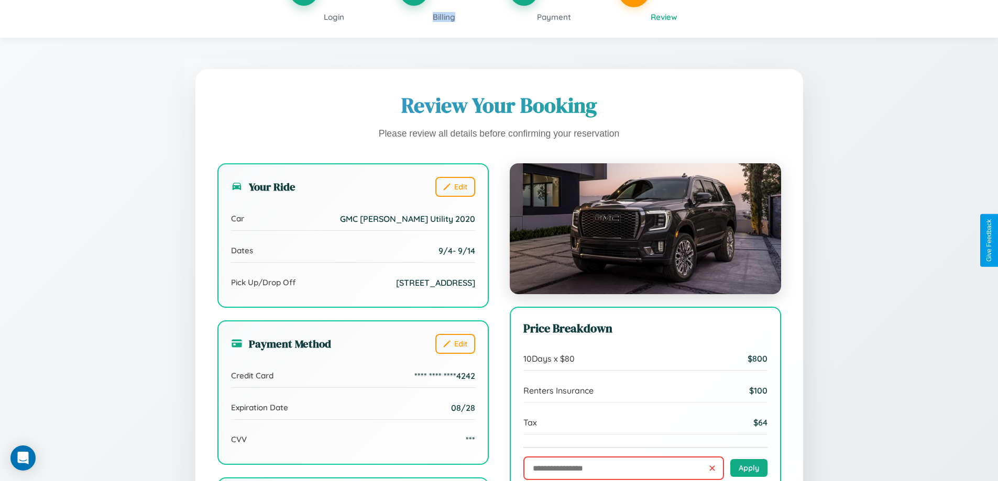
click at [444, 17] on span "Billing" at bounding box center [444, 17] width 23 height 10
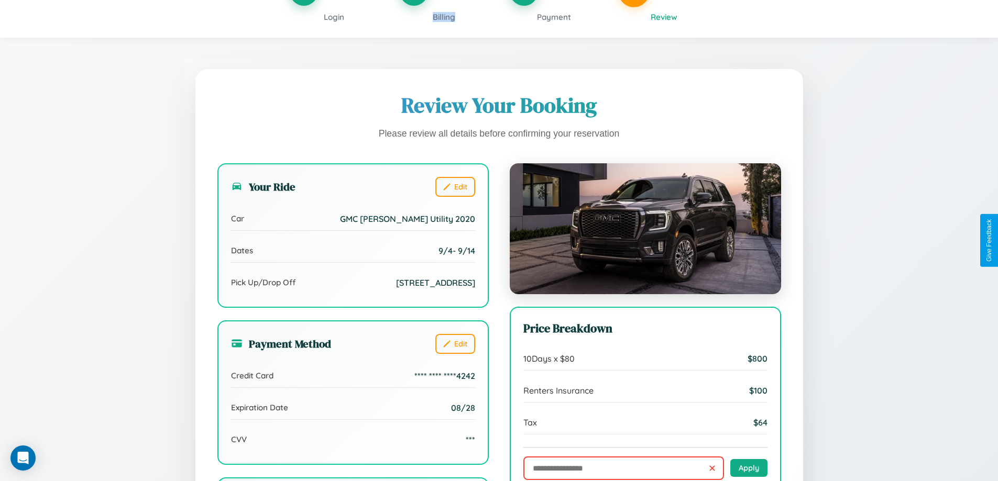
click at [444, 17] on span "Billing" at bounding box center [444, 17] width 23 height 10
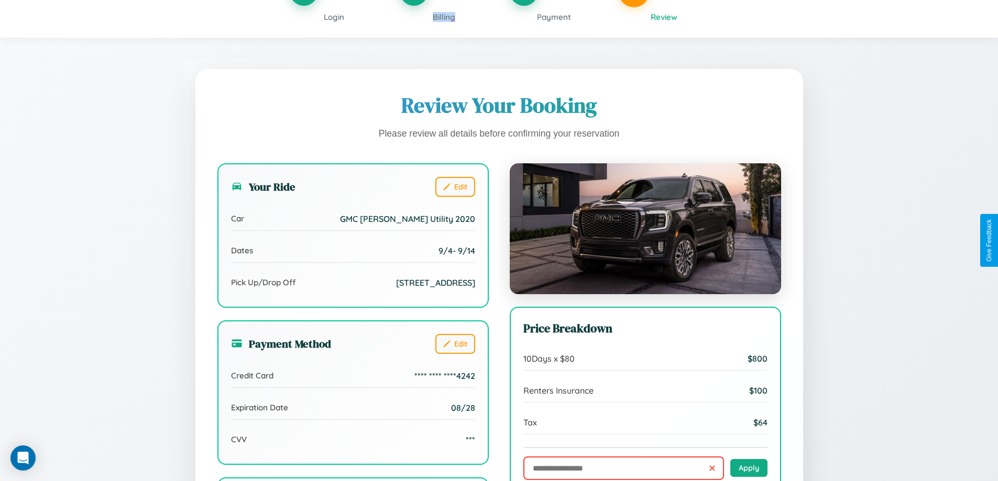
click at [444, 17] on span "Billing" at bounding box center [444, 17] width 23 height 10
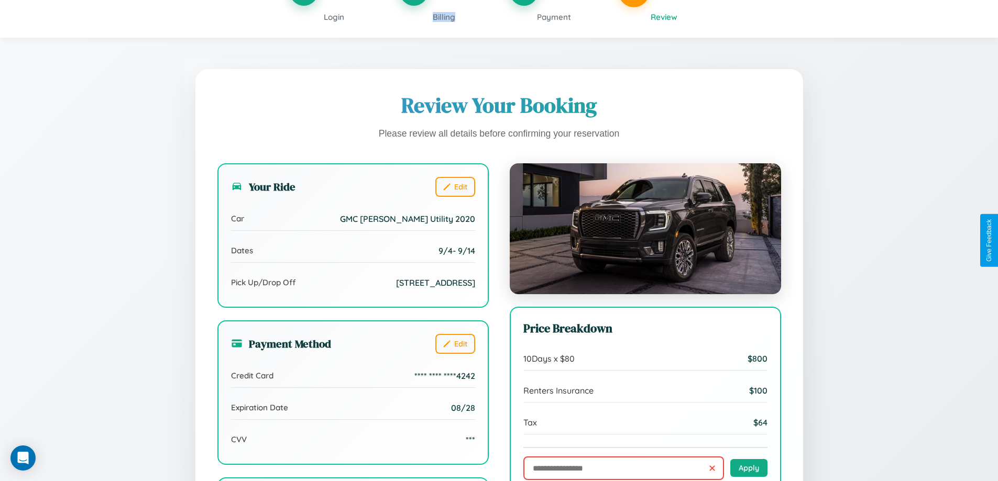
click at [444, 17] on span "Billing" at bounding box center [444, 17] width 23 height 10
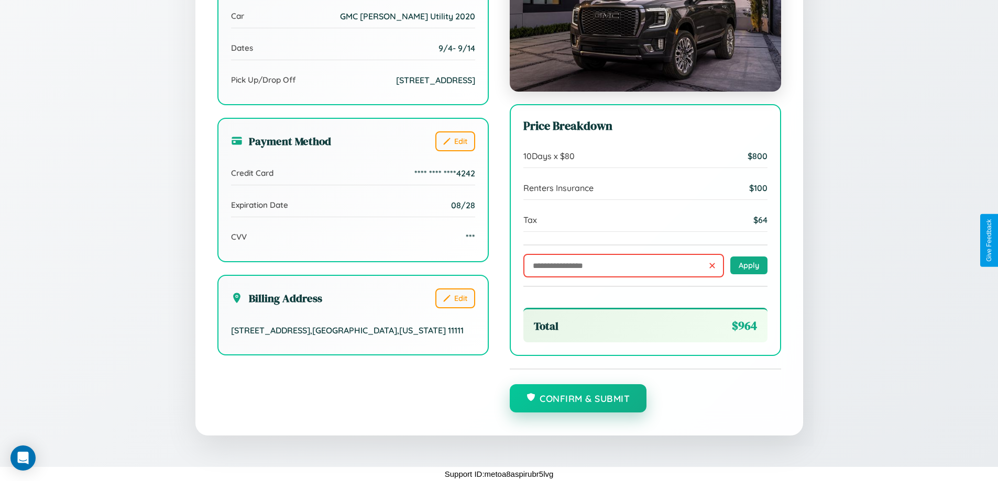
click at [578, 399] on button "Confirm & Submit" at bounding box center [578, 399] width 137 height 28
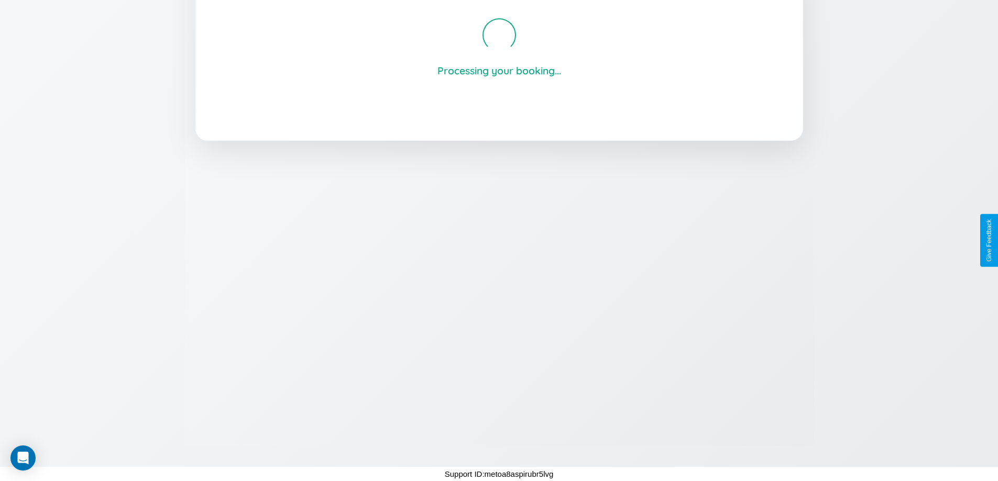
scroll to position [200, 0]
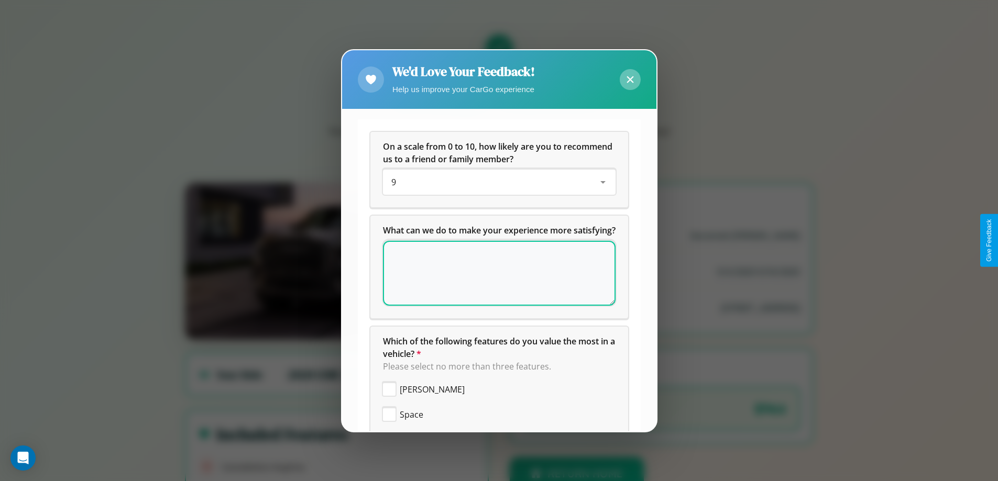
click at [630, 79] on icon at bounding box center [630, 79] width 7 height 7
